Goal: Transaction & Acquisition: Purchase product/service

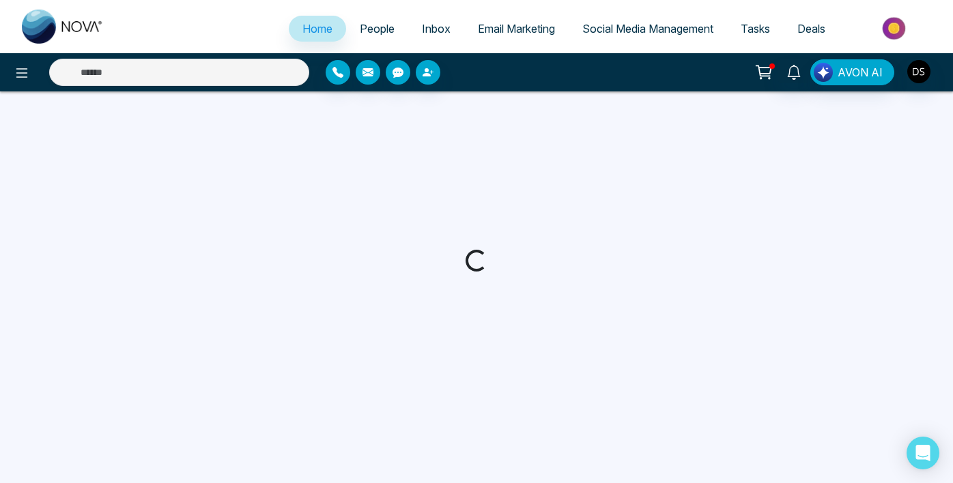
select select "*"
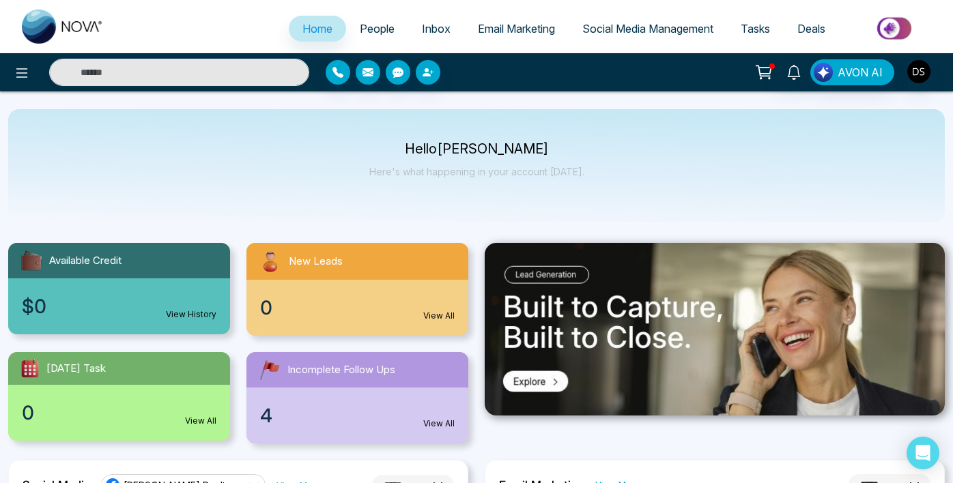
click at [530, 27] on span "Email Marketing" at bounding box center [516, 29] width 77 height 14
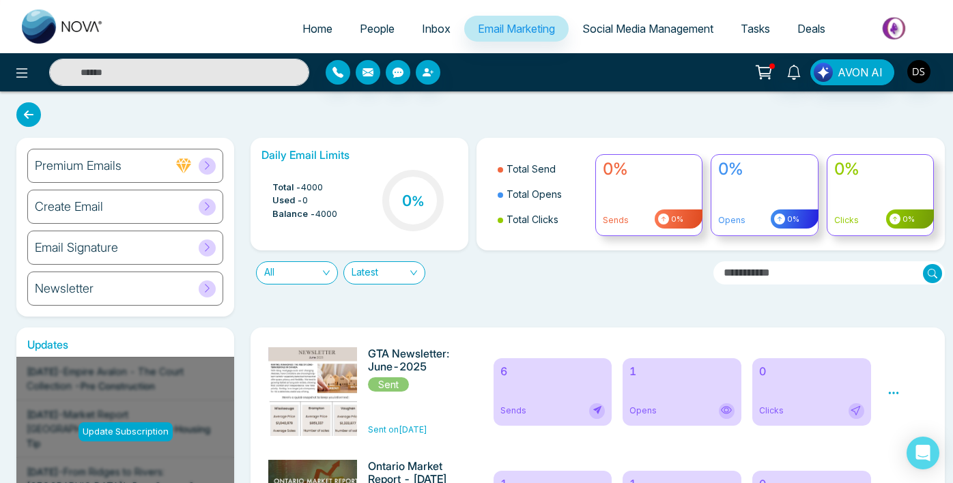
click at [686, 33] on span "Social Media Management" at bounding box center [647, 29] width 131 height 14
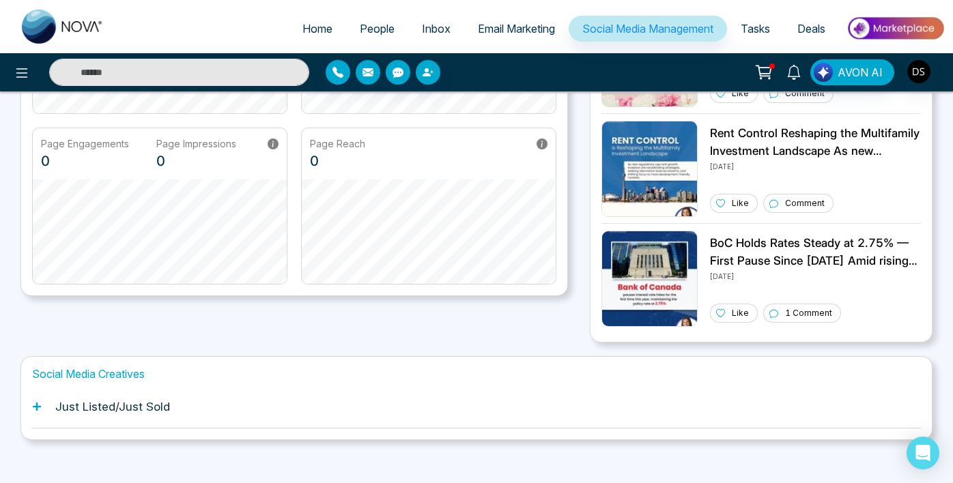
scroll to position [272, 0]
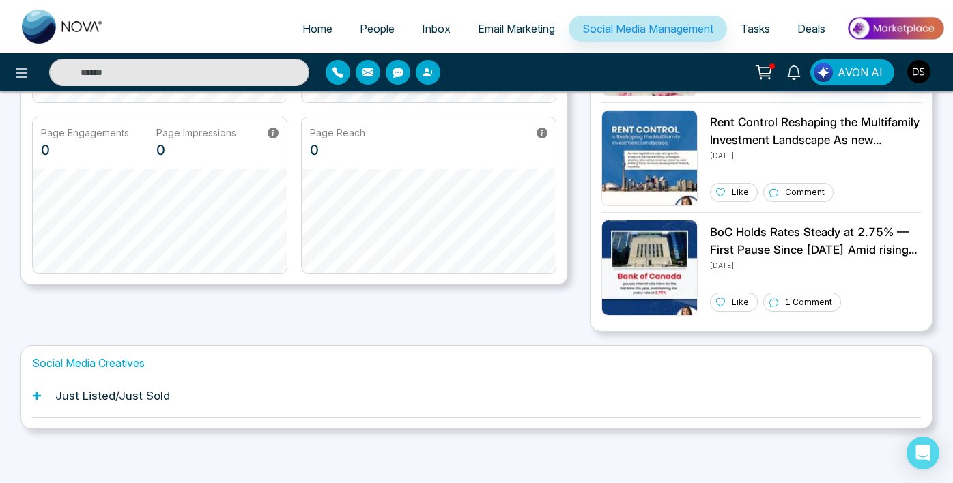
click at [370, 31] on span "People" at bounding box center [377, 29] width 35 height 14
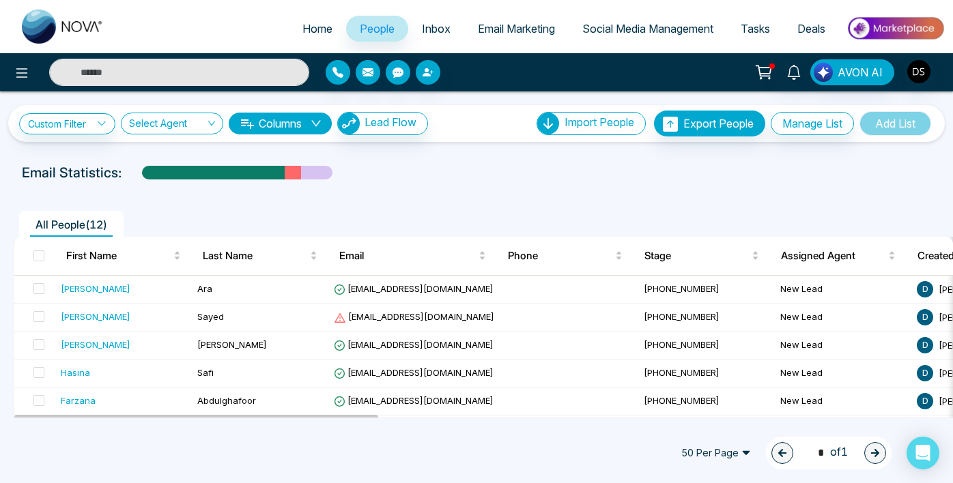
click at [314, 27] on span "Home" at bounding box center [317, 29] width 30 height 14
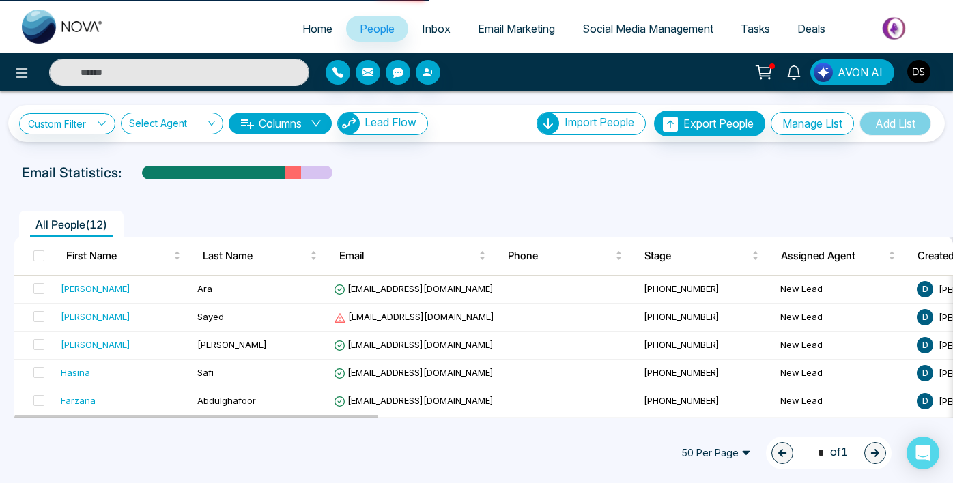
select select "*"
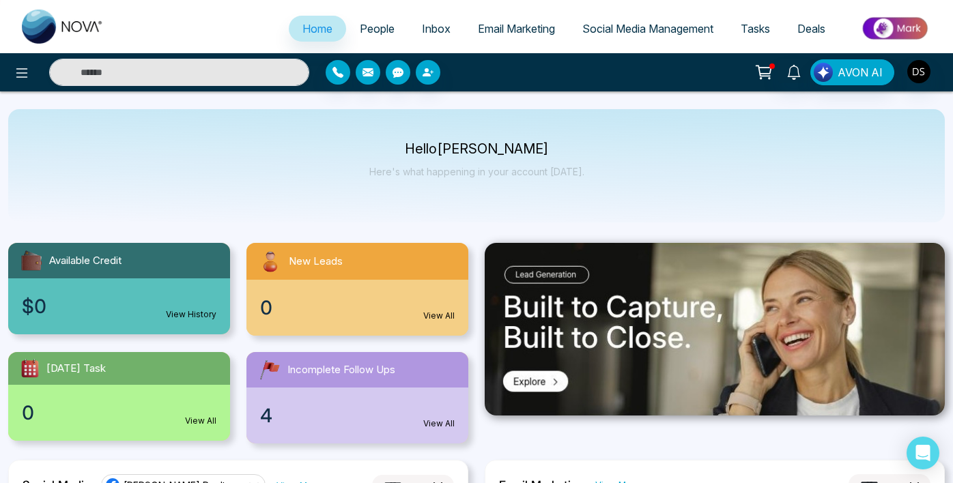
click at [806, 27] on span "Deals" at bounding box center [811, 29] width 28 height 14
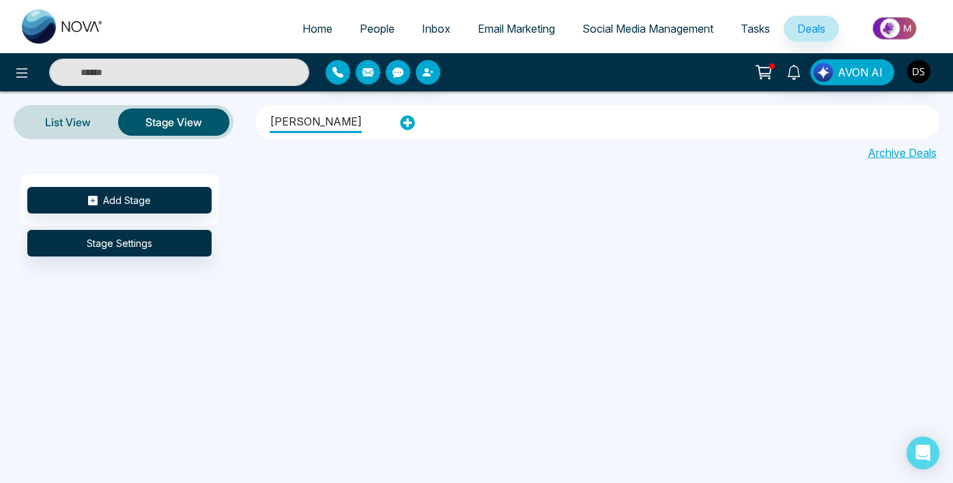
click at [756, 27] on span "Tasks" at bounding box center [755, 29] width 29 height 14
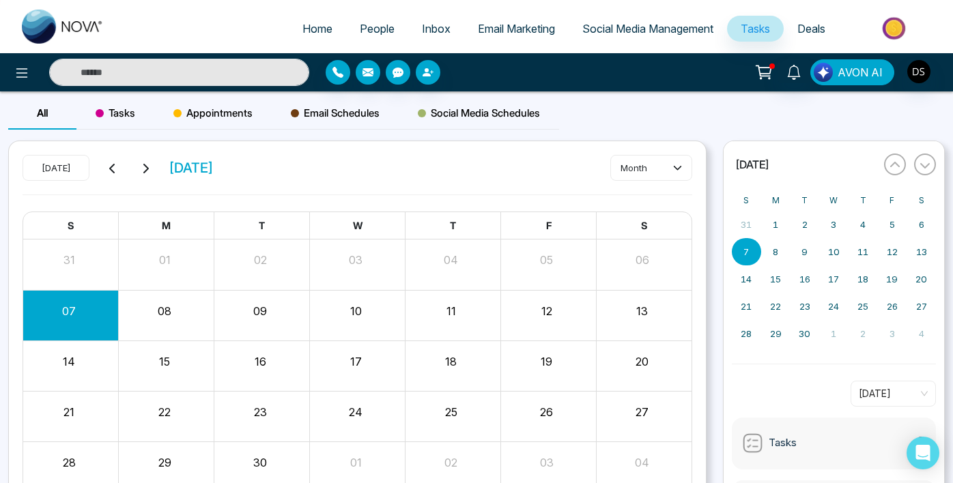
click at [856, 79] on span "AVON AI" at bounding box center [860, 72] width 45 height 16
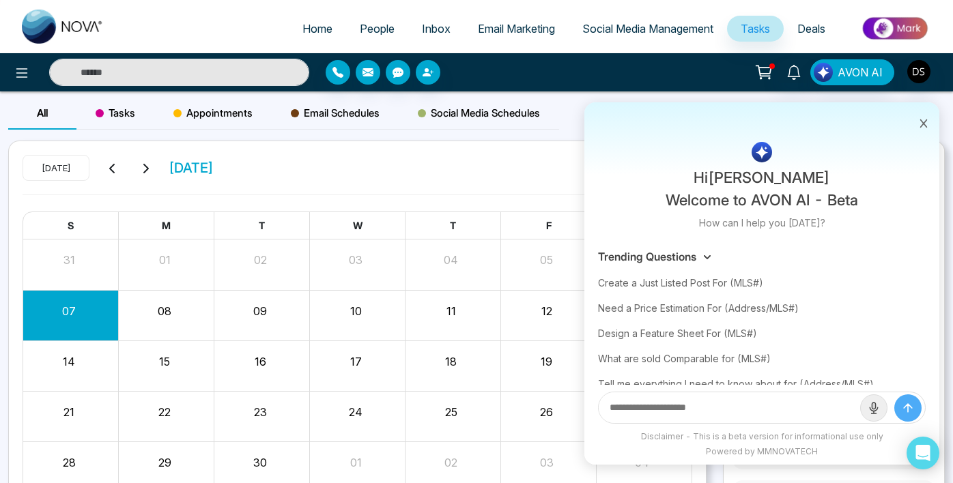
click at [924, 125] on icon at bounding box center [924, 124] width 10 height 10
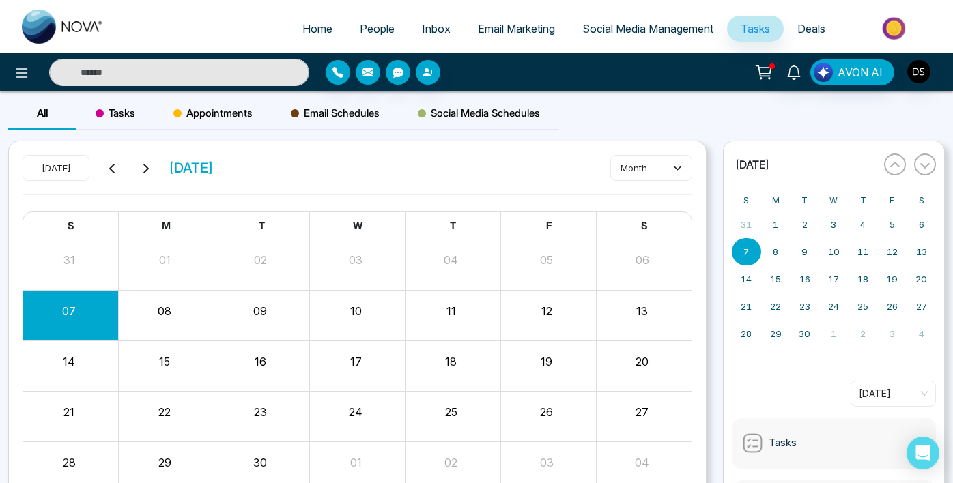
scroll to position [73, 0]
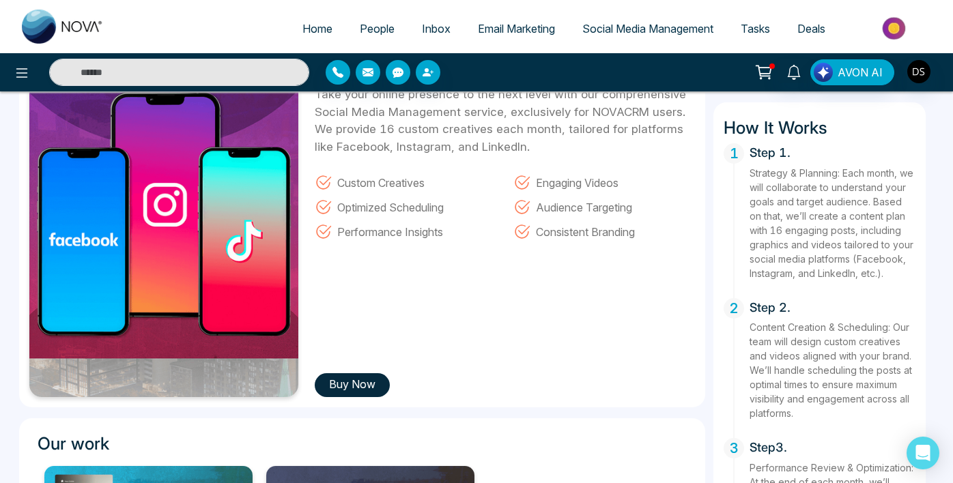
scroll to position [129, 0]
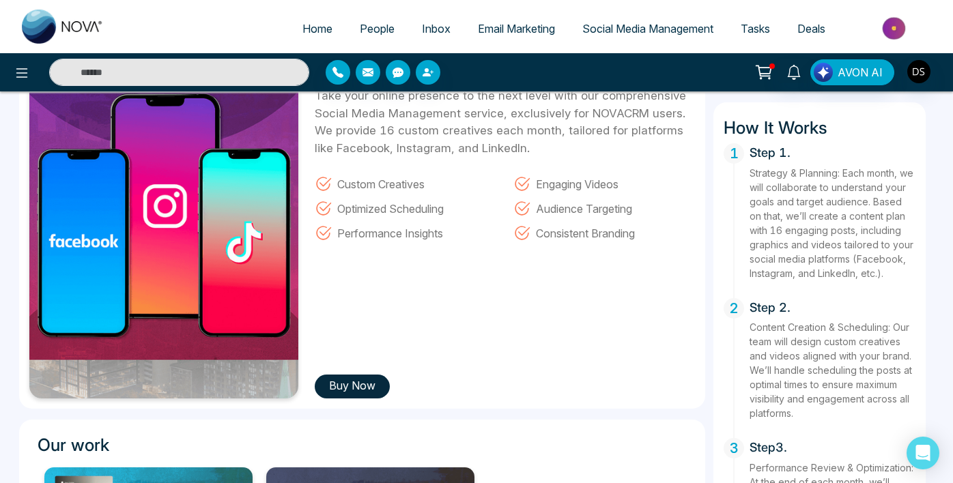
click at [364, 389] on button "Buy Now" at bounding box center [352, 387] width 75 height 24
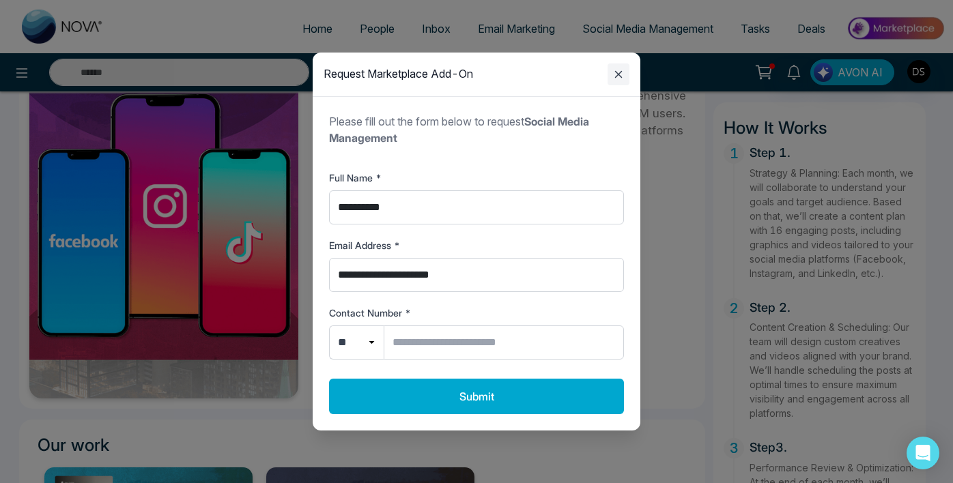
click at [621, 80] on icon "Close modal" at bounding box center [618, 74] width 16 height 16
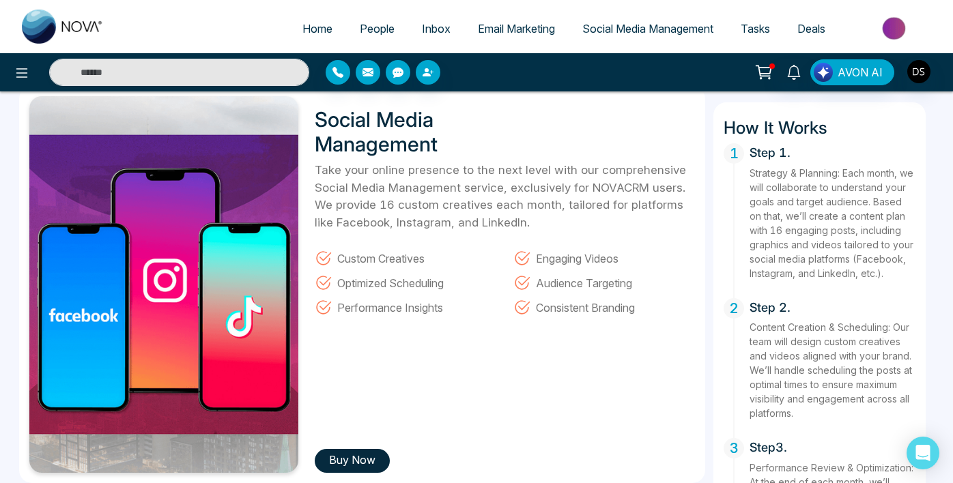
scroll to position [54, 0]
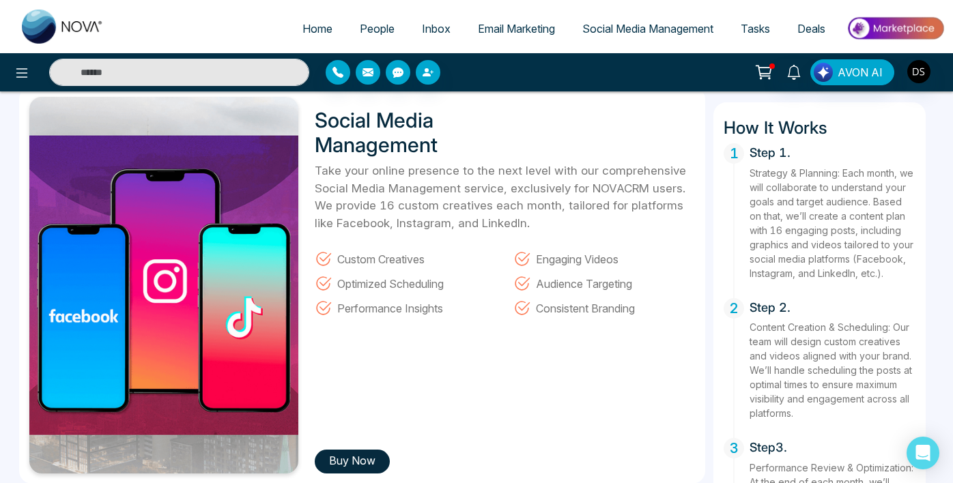
click at [805, 30] on span "Deals" at bounding box center [811, 29] width 28 height 14
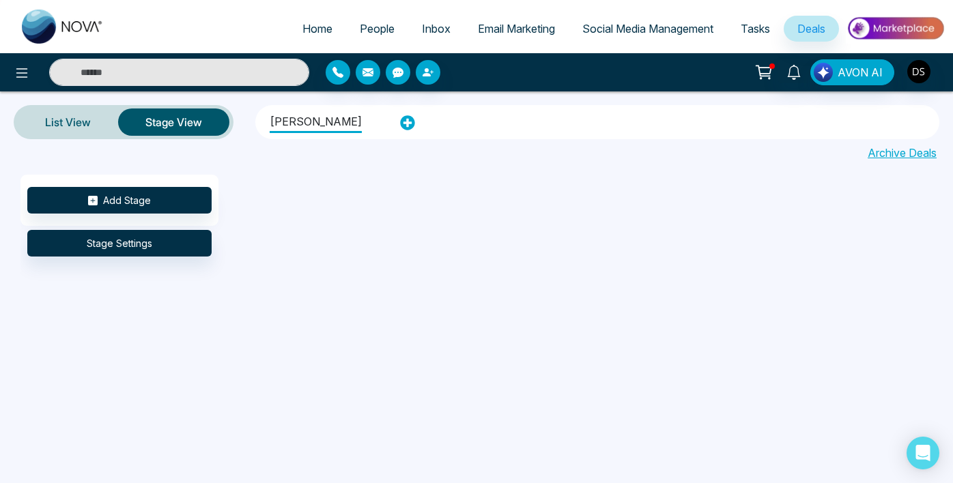
click at [313, 36] on link "Home" at bounding box center [317, 29] width 57 height 26
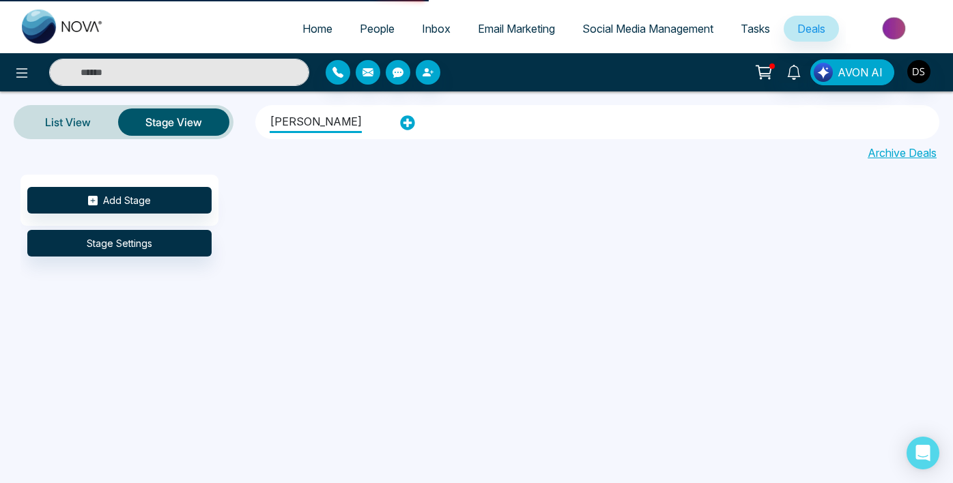
select select "*"
